Goal: Task Accomplishment & Management: Use online tool/utility

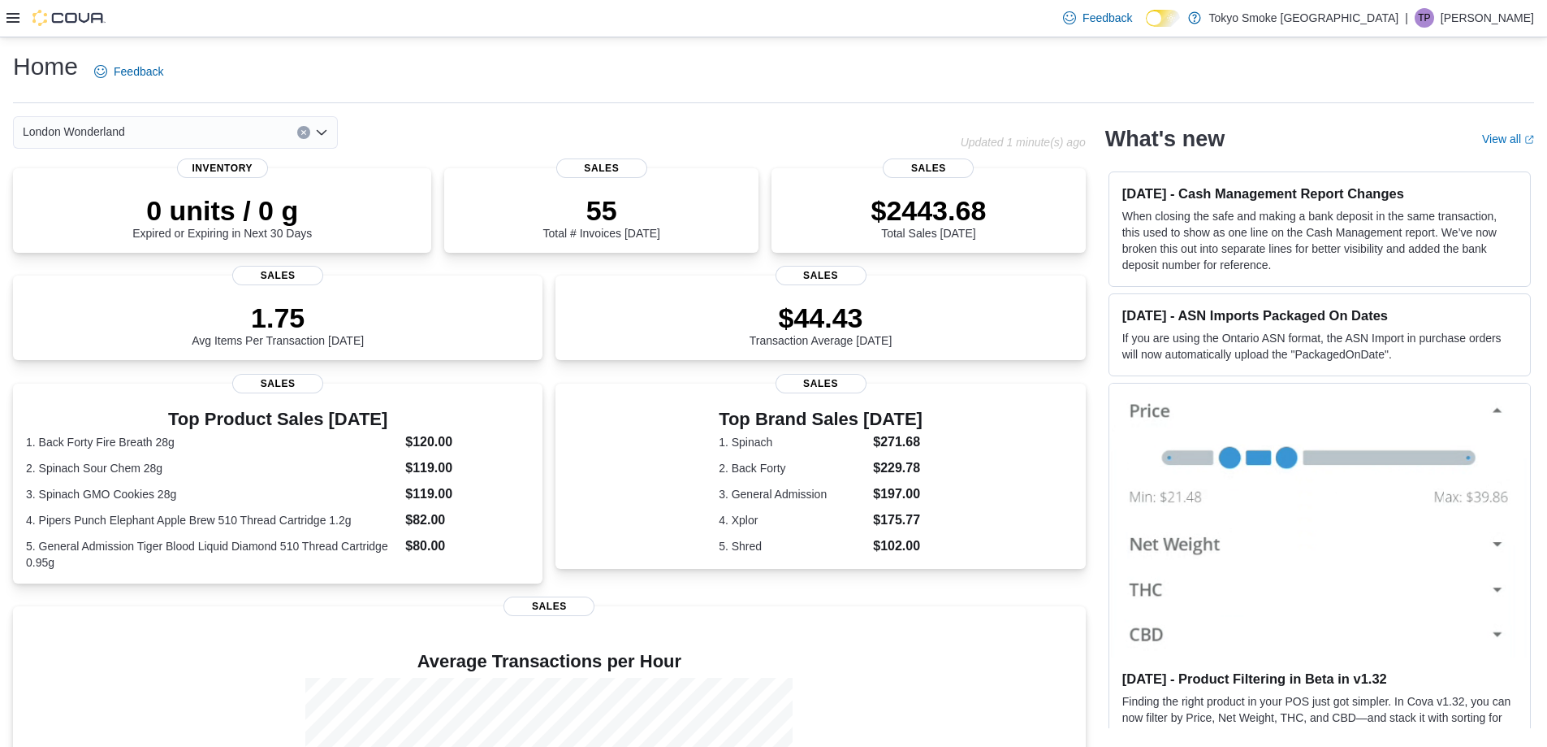
click at [1168, 99] on div "Home Feedback" at bounding box center [773, 76] width 1521 height 53
click at [4, 19] on div "Feedback Dark Mode Tokyo Smoke Canada | TP Taylor Pontin" at bounding box center [773, 18] width 1547 height 37
click at [14, 24] on icon at bounding box center [12, 17] width 13 height 13
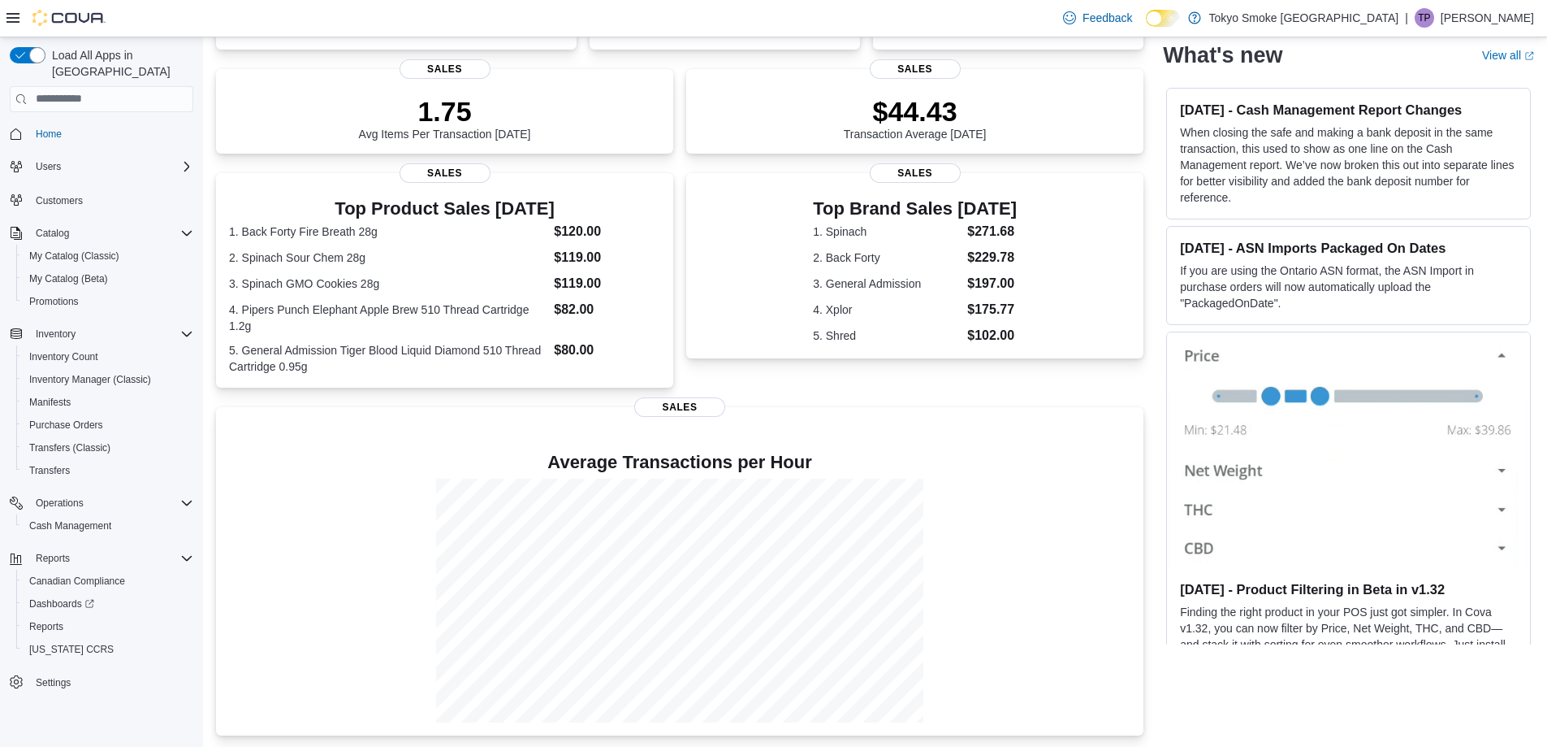
scroll to position [205, 0]
click at [76, 516] on span "Cash Management" at bounding box center [70, 525] width 82 height 19
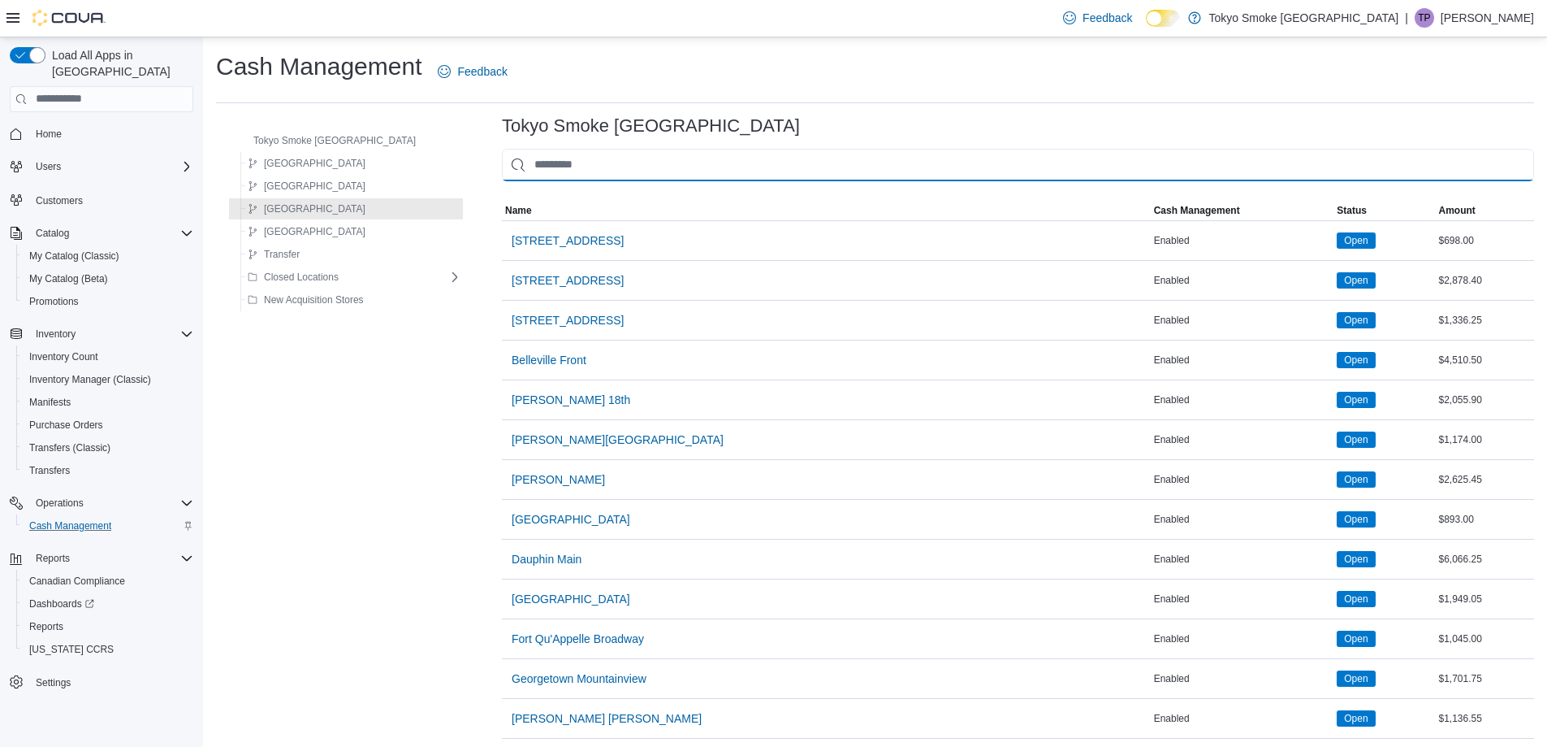
click at [570, 169] on input "This is a search bar. As you type, the results lower in the page will automatic…" at bounding box center [1018, 165] width 1032 height 32
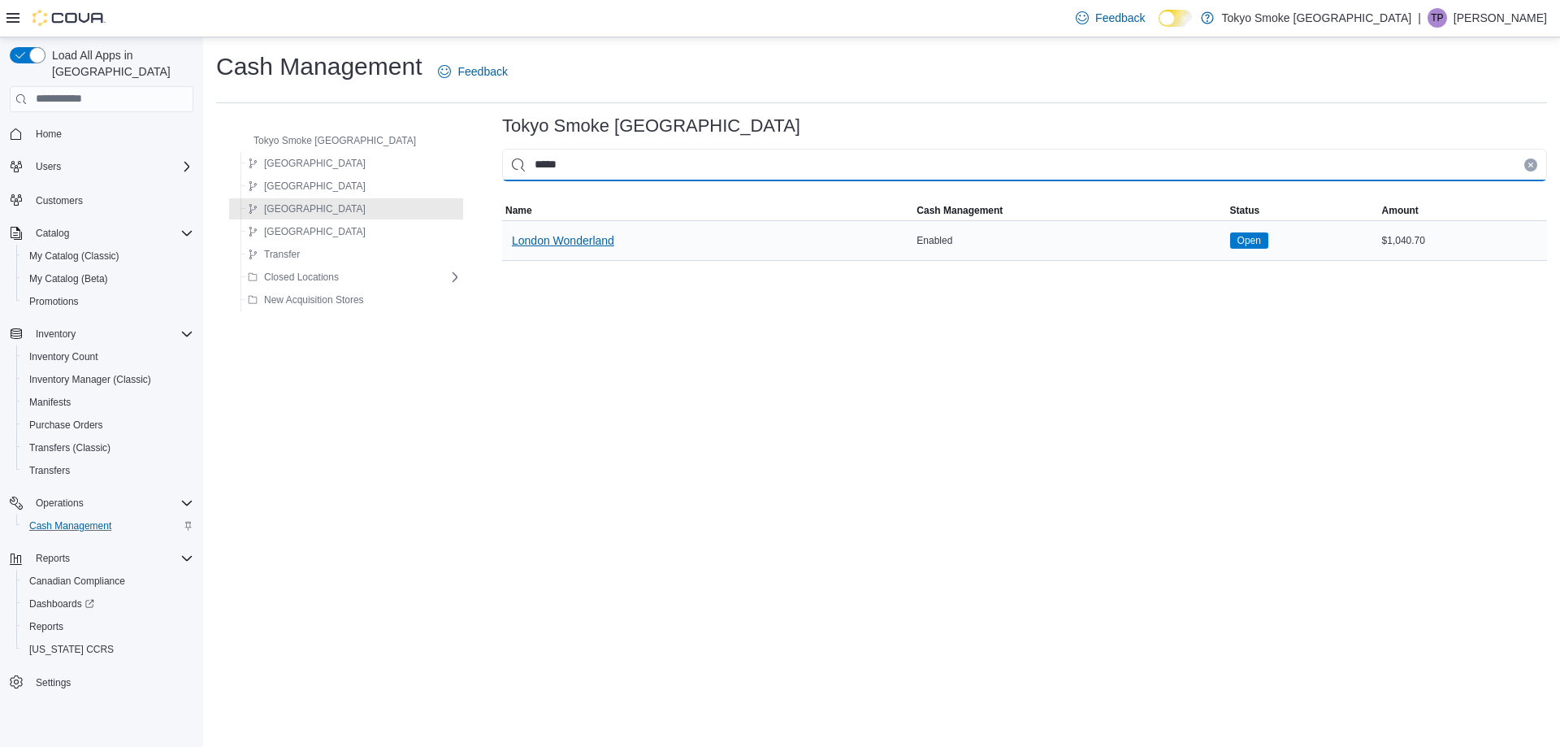
type input "*****"
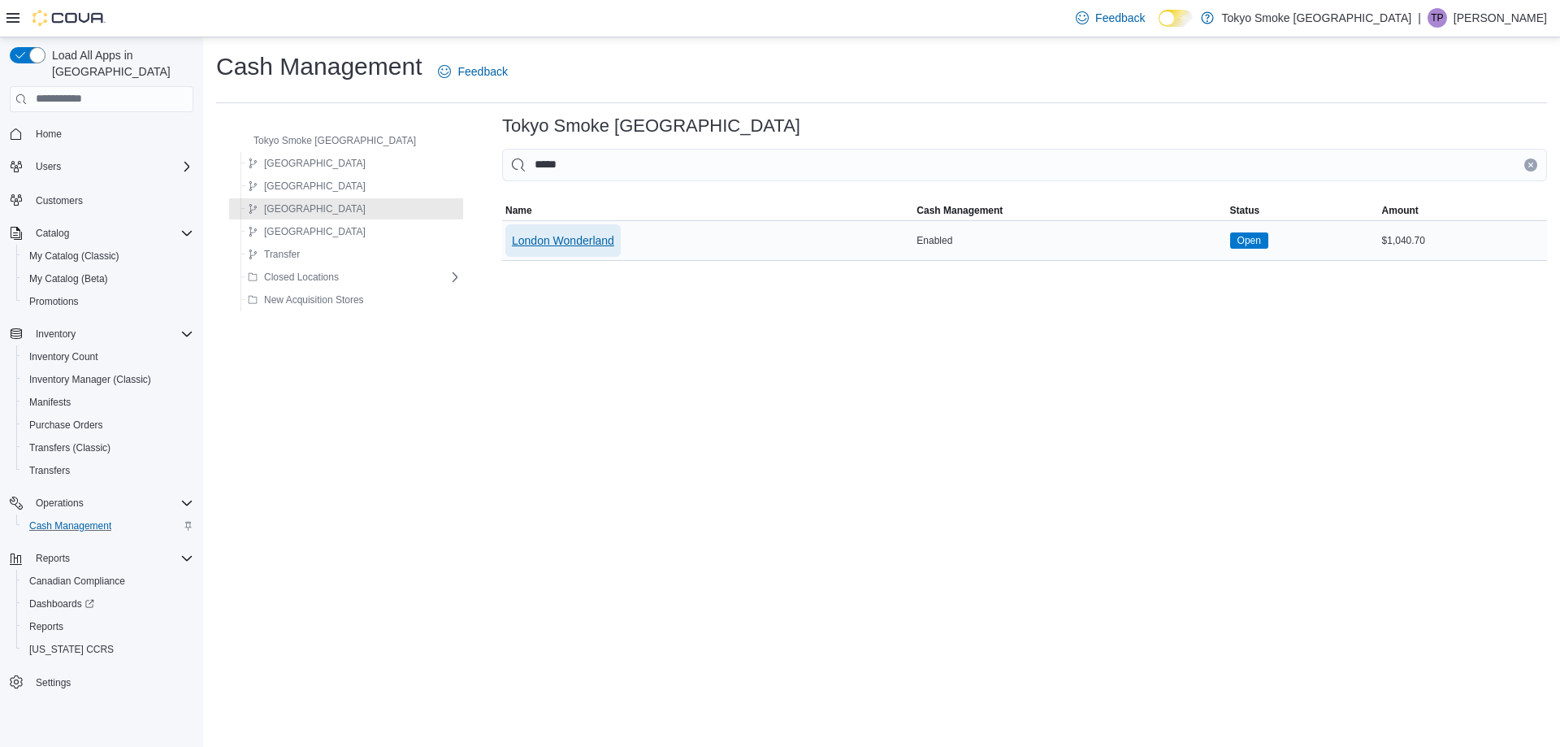
click at [512, 249] on span "London Wonderland" at bounding box center [563, 240] width 102 height 32
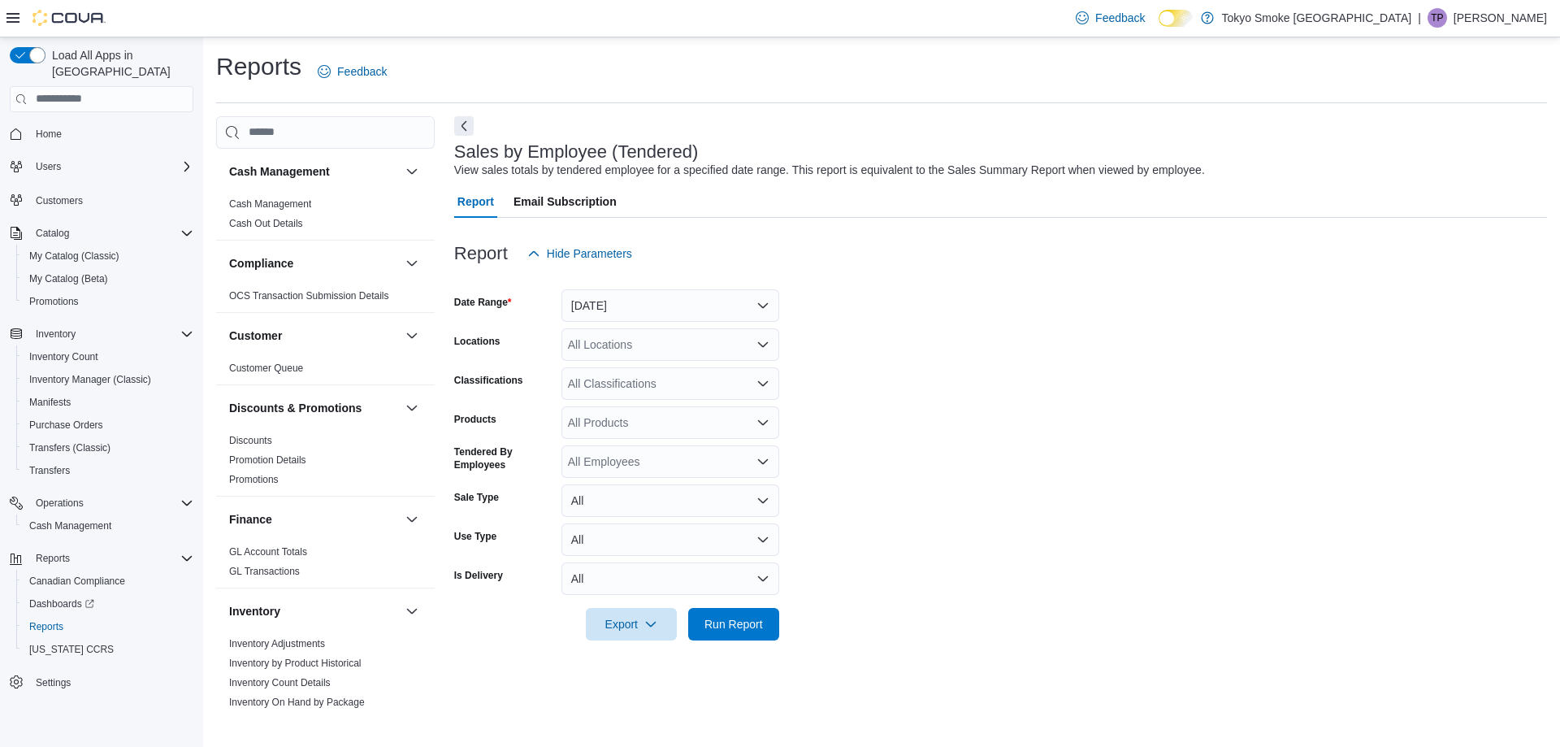
click at [570, 273] on div at bounding box center [1000, 279] width 1093 height 19
click at [607, 299] on button "[DATE]" at bounding box center [670, 305] width 218 height 32
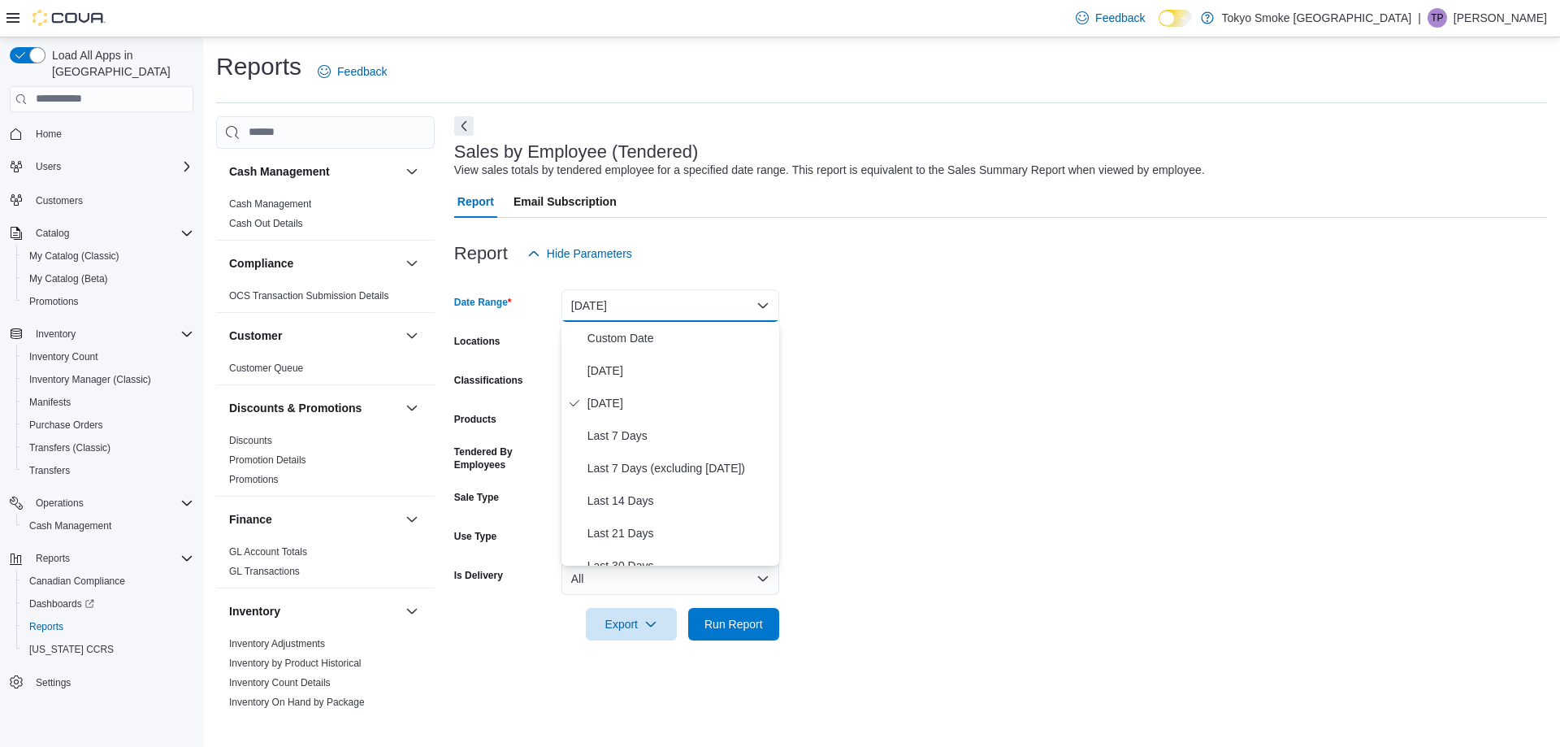
click at [733, 268] on div "Report Hide Parameters" at bounding box center [1000, 253] width 1093 height 32
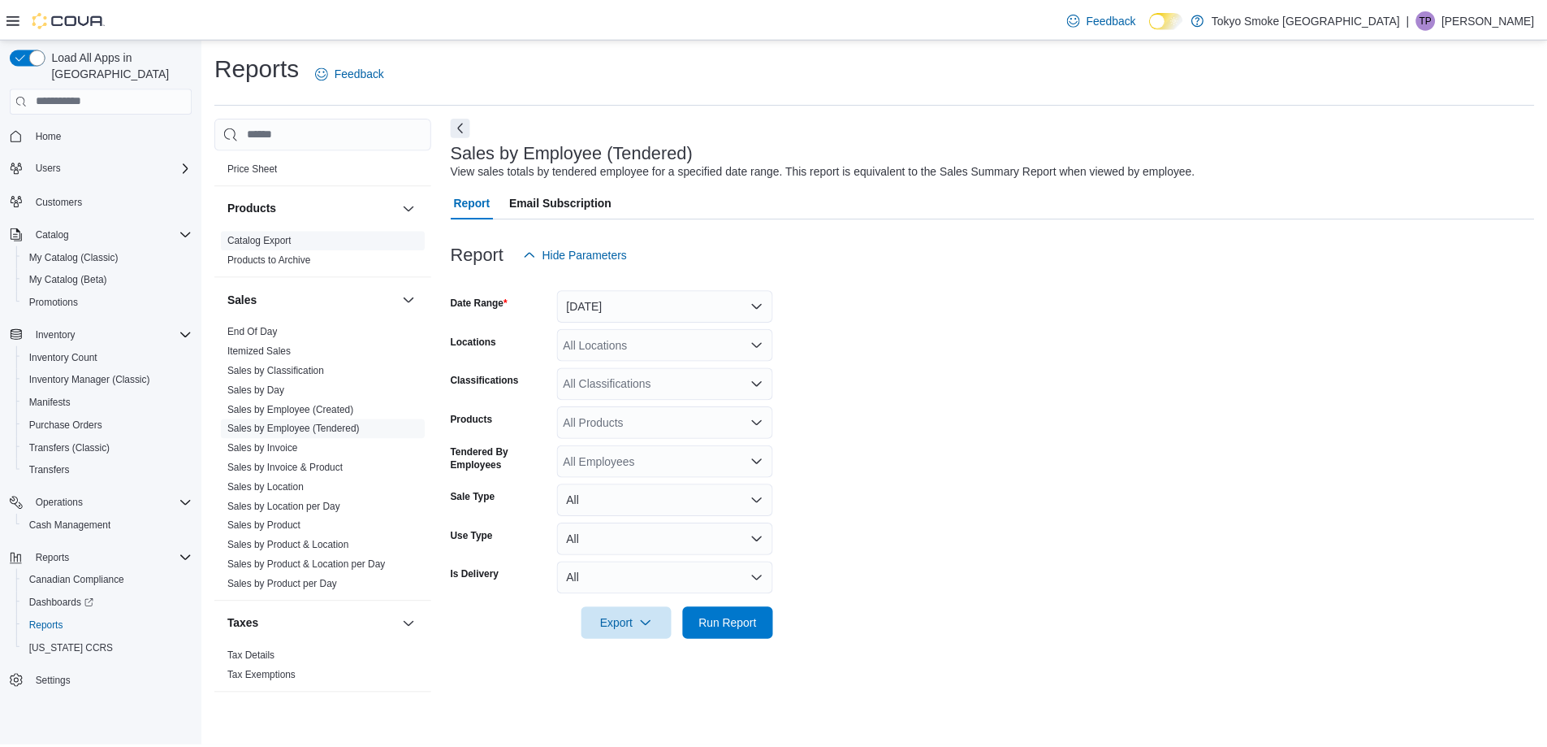
scroll to position [928, 0]
click at [623, 294] on button "[DATE]" at bounding box center [670, 305] width 218 height 32
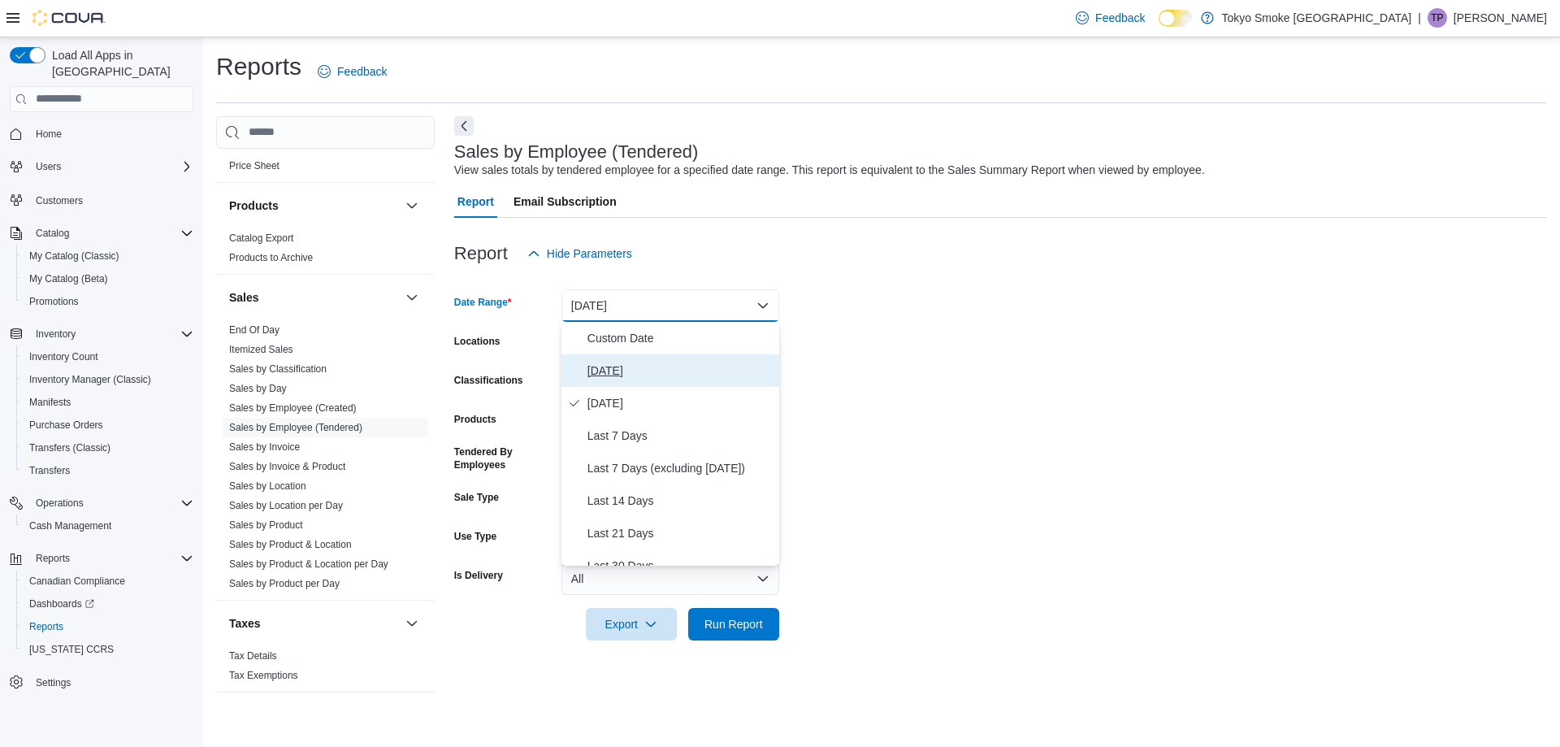
click at [734, 364] on span "[DATE]" at bounding box center [679, 370] width 185 height 19
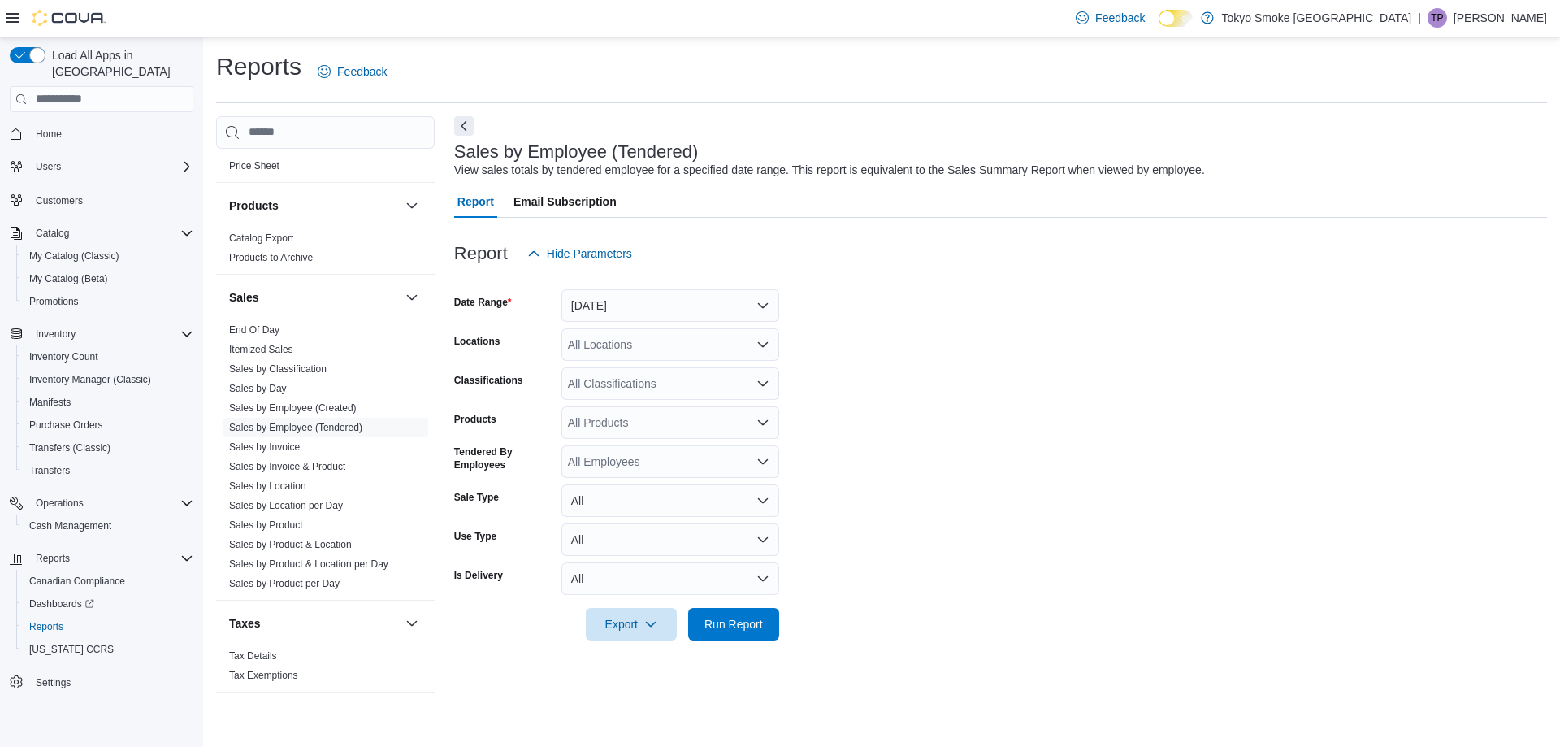
click at [1050, 251] on div "Report Hide Parameters" at bounding box center [1000, 253] width 1093 height 32
click at [701, 341] on div "All Locations" at bounding box center [670, 344] width 218 height 32
type input "*****"
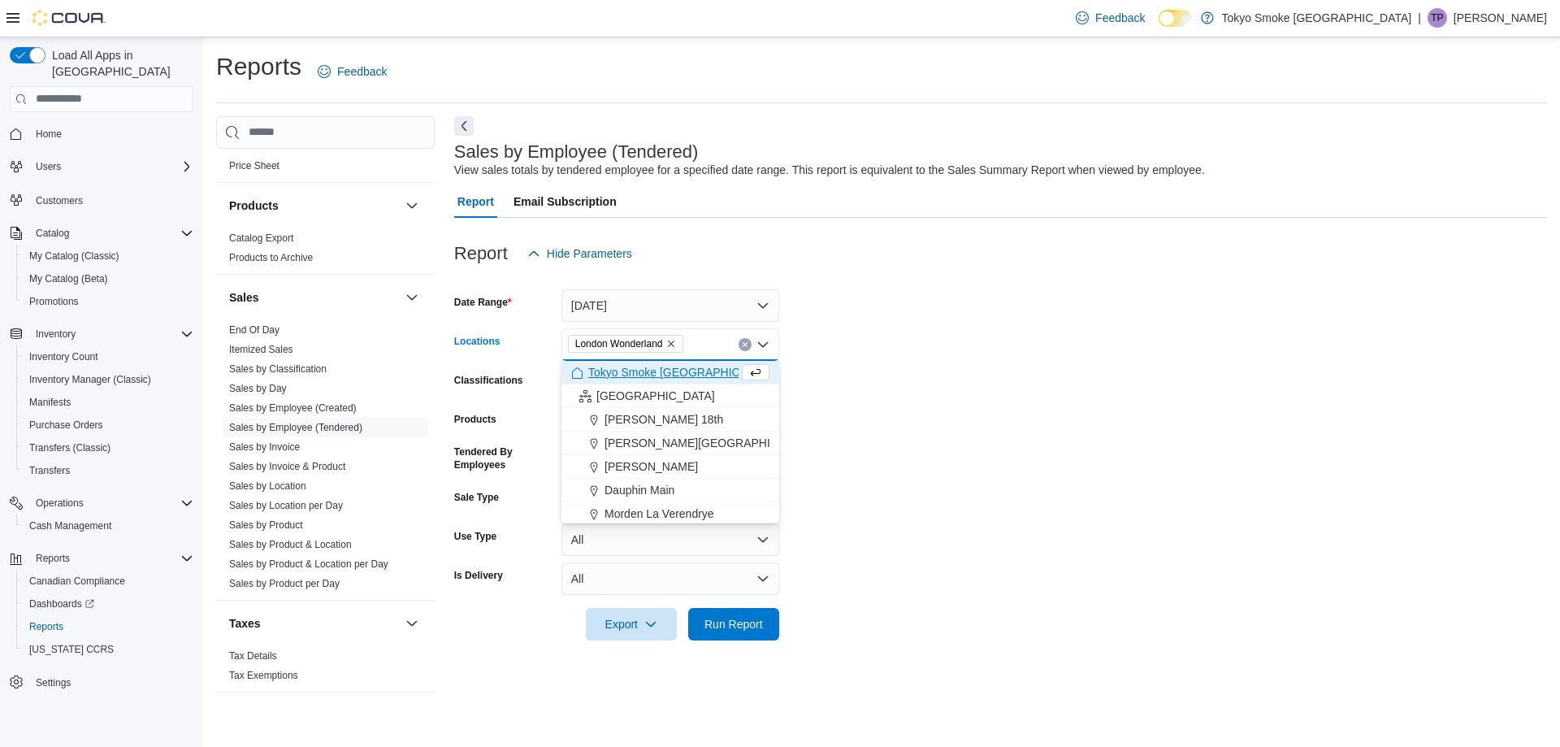
drag, startPoint x: 1182, startPoint y: 591, endPoint x: 1172, endPoint y: 588, distance: 10.3
click at [1181, 591] on form "Date Range [DATE] Locations [GEOGRAPHIC_DATA] Combo box. Selected. [GEOGRAPHIC_…" at bounding box center [1000, 455] width 1093 height 370
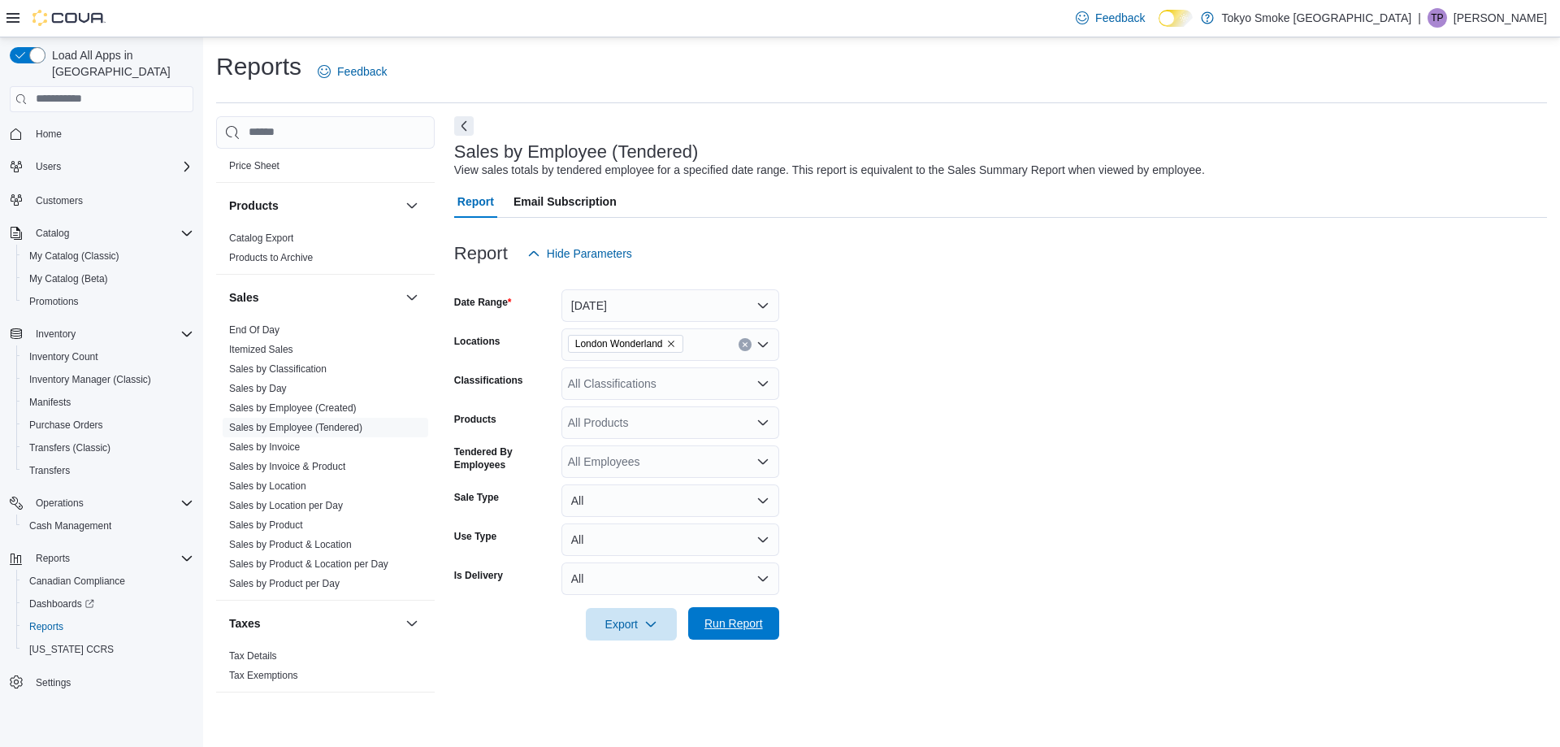
click at [734, 635] on span "Run Report" at bounding box center [733, 623] width 71 height 32
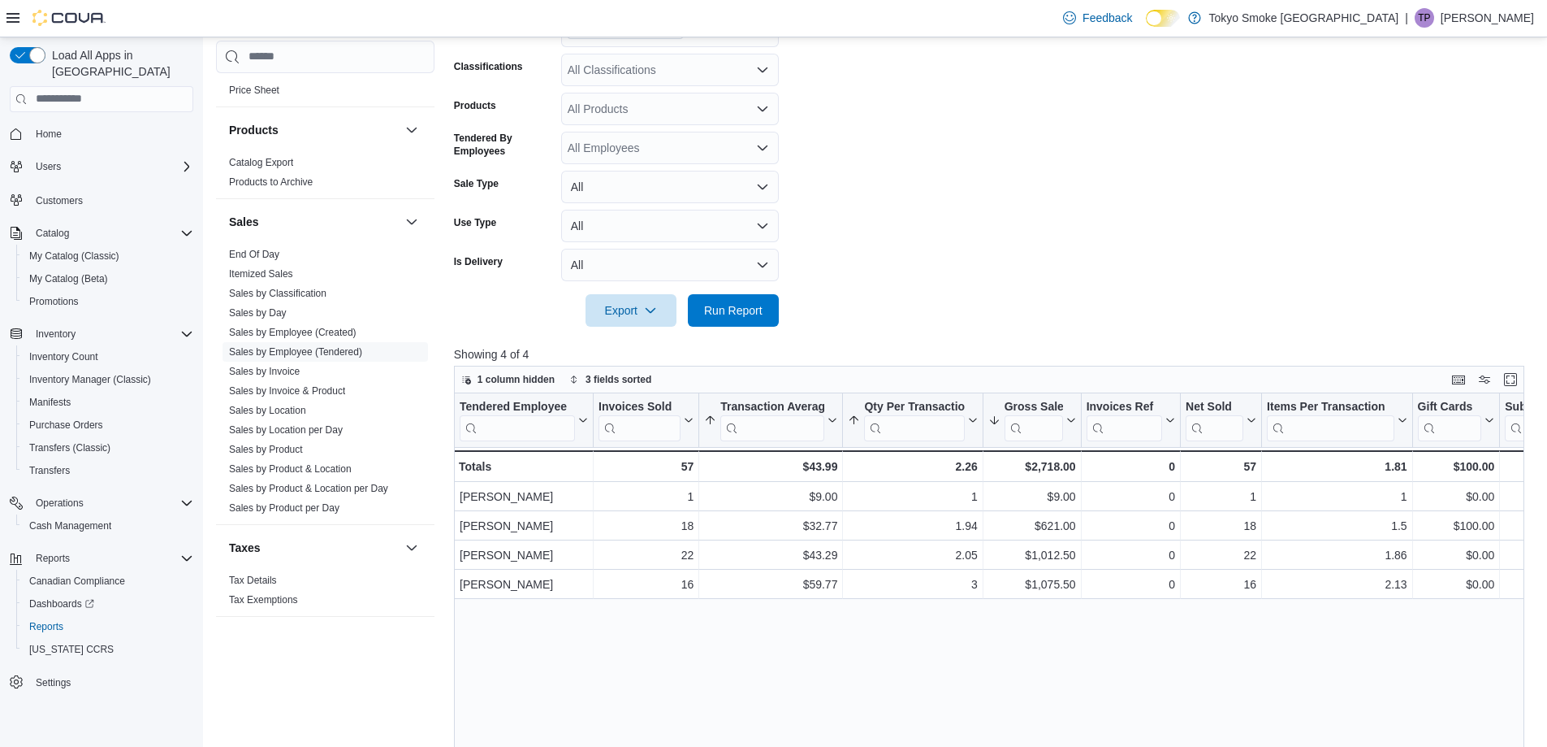
scroll to position [487, 0]
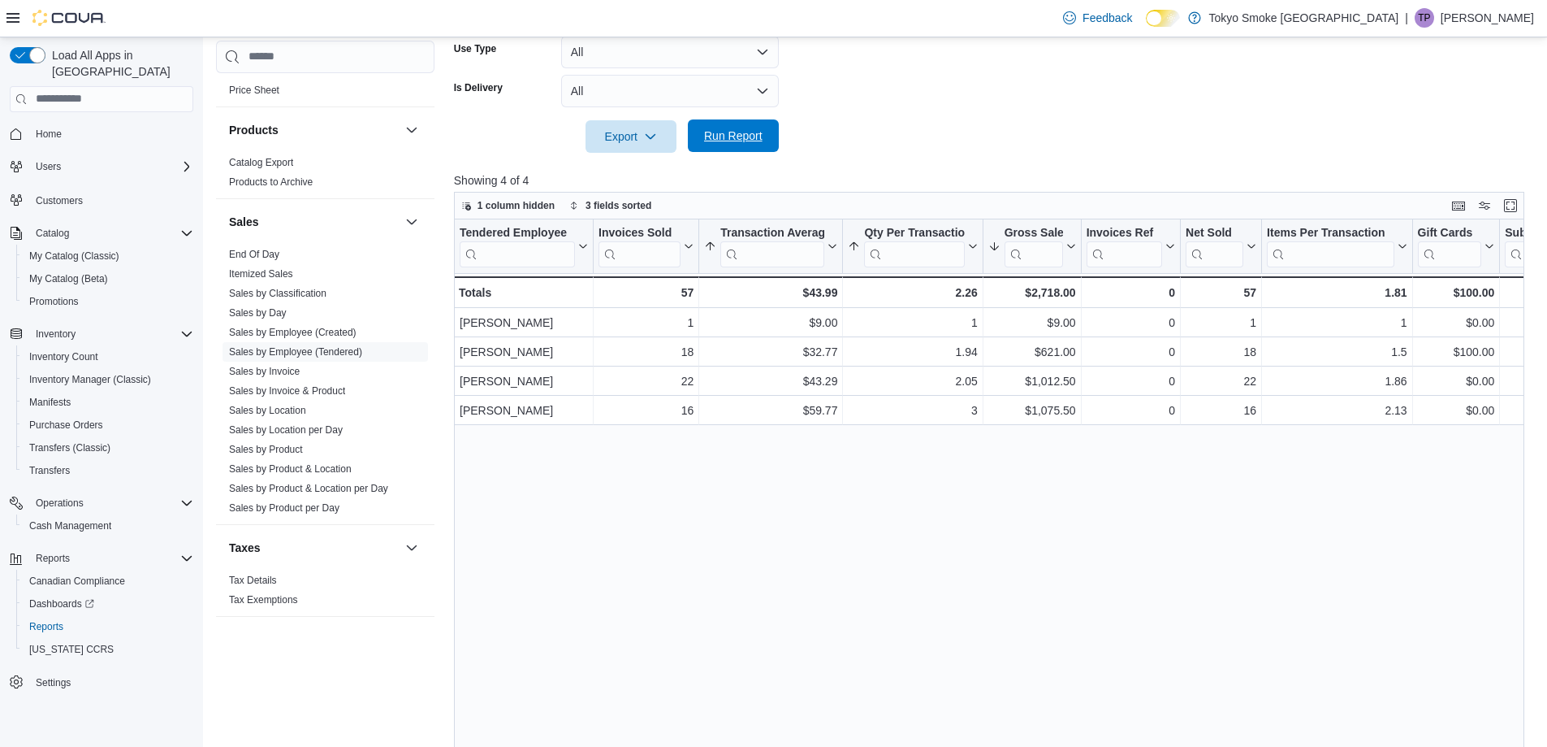
click at [721, 128] on span "Run Report" at bounding box center [733, 135] width 71 height 32
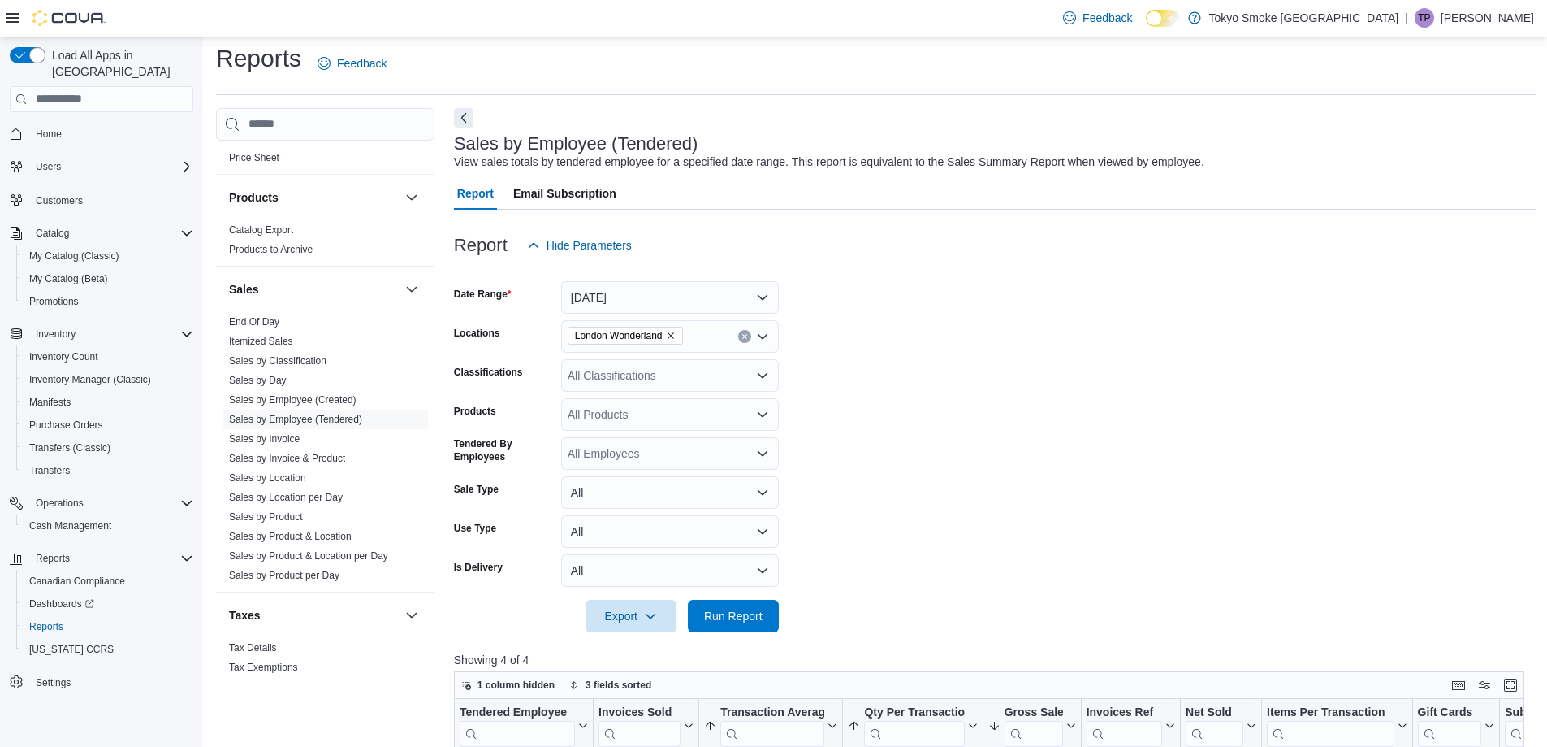
scroll to position [0, 0]
